Goal: Task Accomplishment & Management: Complete application form

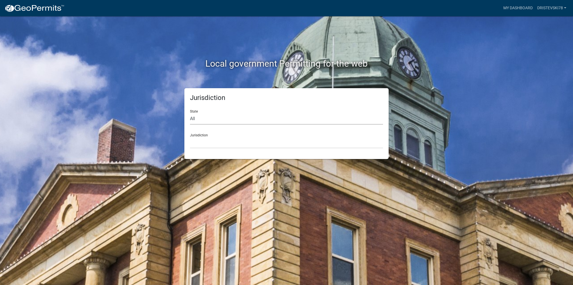
click at [218, 119] on select "All [US_STATE] [US_STATE] [US_STATE] [US_STATE] [US_STATE] [US_STATE] [US_STATE…" at bounding box center [286, 118] width 193 height 11
select select "[US_STATE]"
click at [190, 113] on select "All [US_STATE] [US_STATE] [US_STATE] [US_STATE] [US_STATE] [US_STATE] [US_STATE…" at bounding box center [286, 118] width 193 height 11
drag, startPoint x: 201, startPoint y: 138, endPoint x: 203, endPoint y: 142, distance: 3.9
click at [201, 138] on select "City of [GEOGRAPHIC_DATA], [US_STATE] City of [GEOGRAPHIC_DATA], [US_STATE] Cit…" at bounding box center [286, 142] width 193 height 11
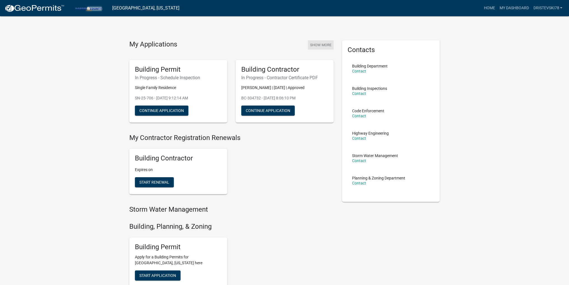
click at [312, 46] on button "Show More" at bounding box center [321, 44] width 26 height 9
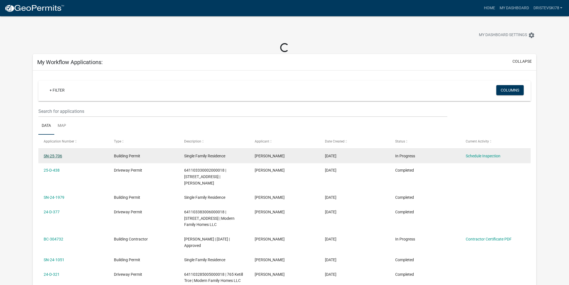
click at [57, 155] on link "SN-25-706" at bounding box center [53, 156] width 18 height 4
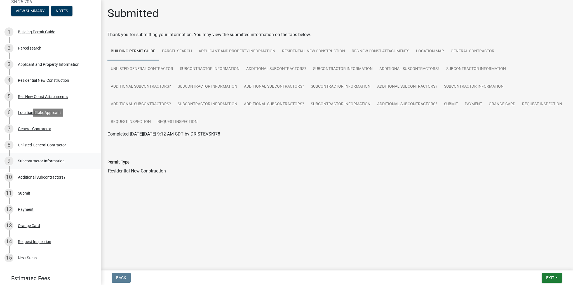
scroll to position [71, 0]
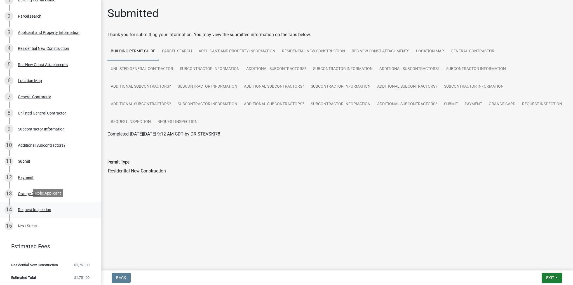
click at [35, 208] on div "Request Inspection" at bounding box center [34, 210] width 33 height 4
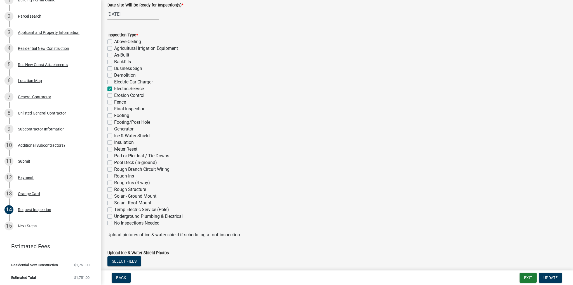
scroll to position [84, 0]
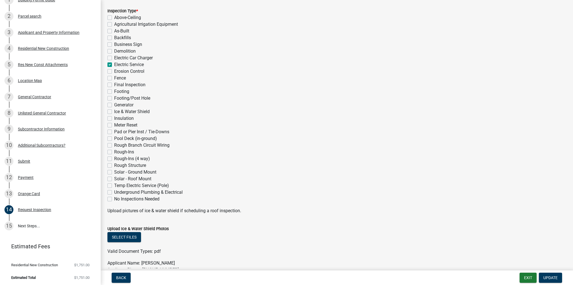
click at [114, 158] on label "Rough-Ins (4 way)" at bounding box center [132, 158] width 36 height 7
click at [114, 158] on input "Rough-Ins (4 way)" at bounding box center [116, 157] width 4 height 4
checkbox input "true"
checkbox input "false"
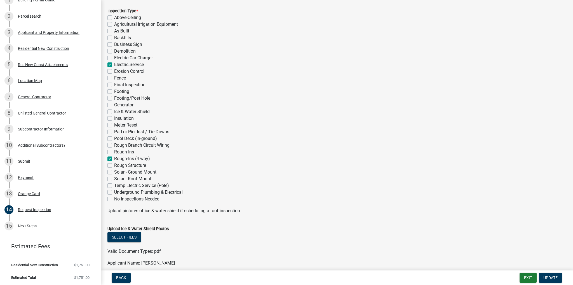
checkbox input "false"
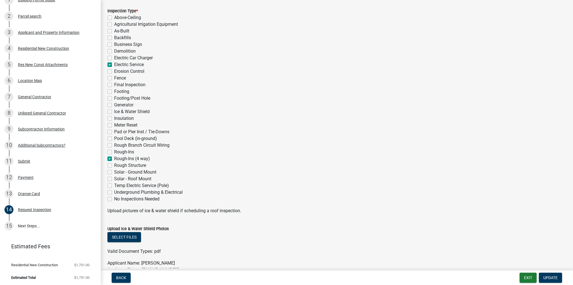
checkbox input "true"
checkbox input "false"
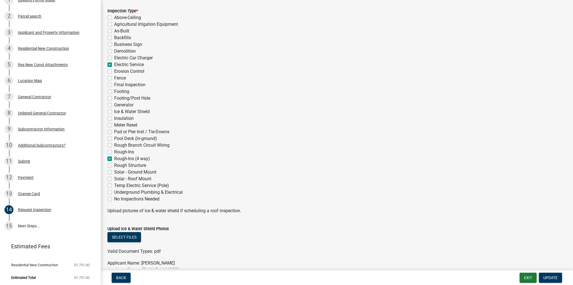
checkbox input "false"
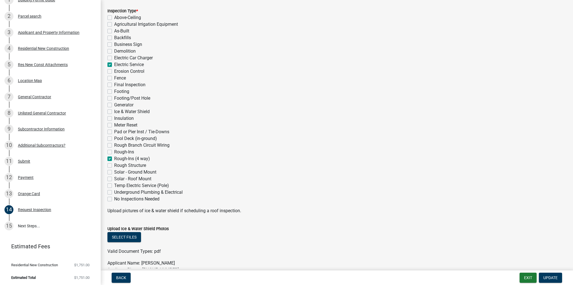
checkbox input "false"
checkbox input "true"
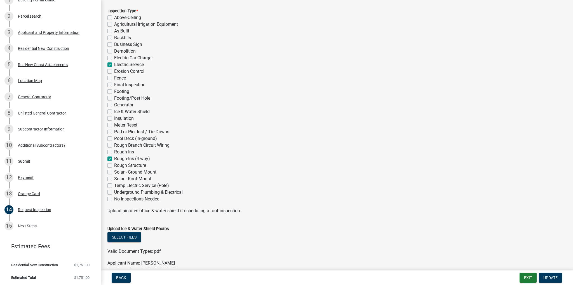
checkbox input "false"
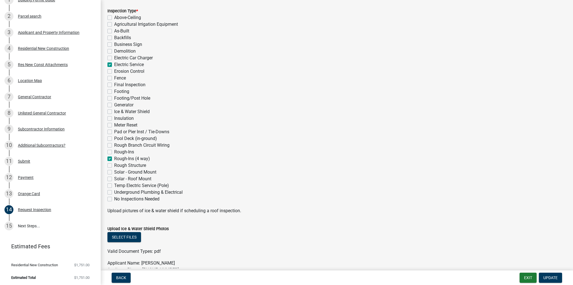
checkbox input "false"
click at [552, 278] on span "Update" at bounding box center [550, 277] width 14 height 4
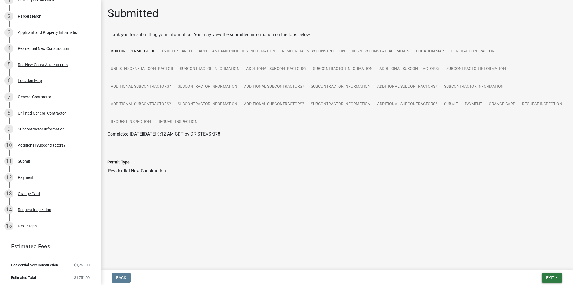
click at [554, 276] on span "Exit" at bounding box center [550, 277] width 8 height 4
click at [543, 266] on button "Save & Exit" at bounding box center [540, 262] width 45 height 13
